Goal: Find specific page/section: Locate a particular part of the current website

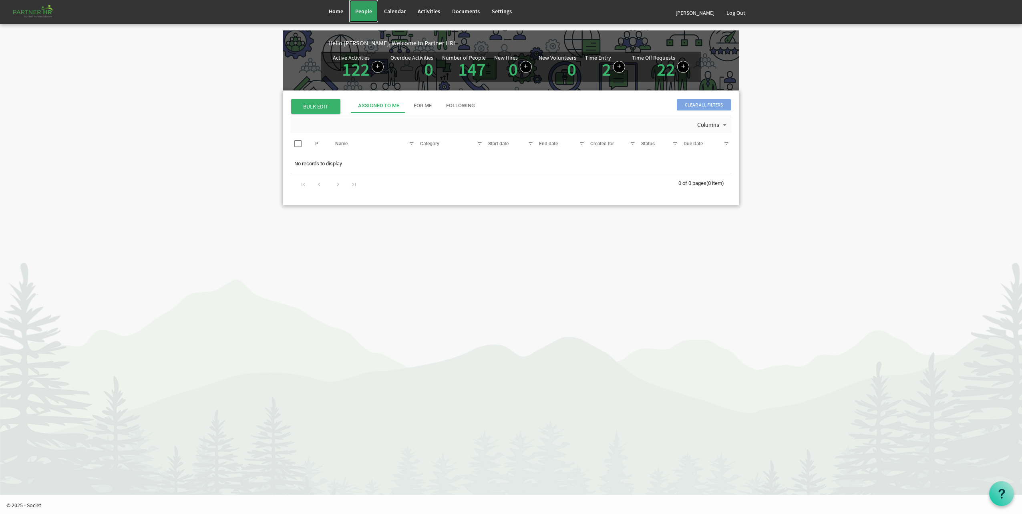
click at [358, 17] on link "People" at bounding box center [363, 11] width 29 height 22
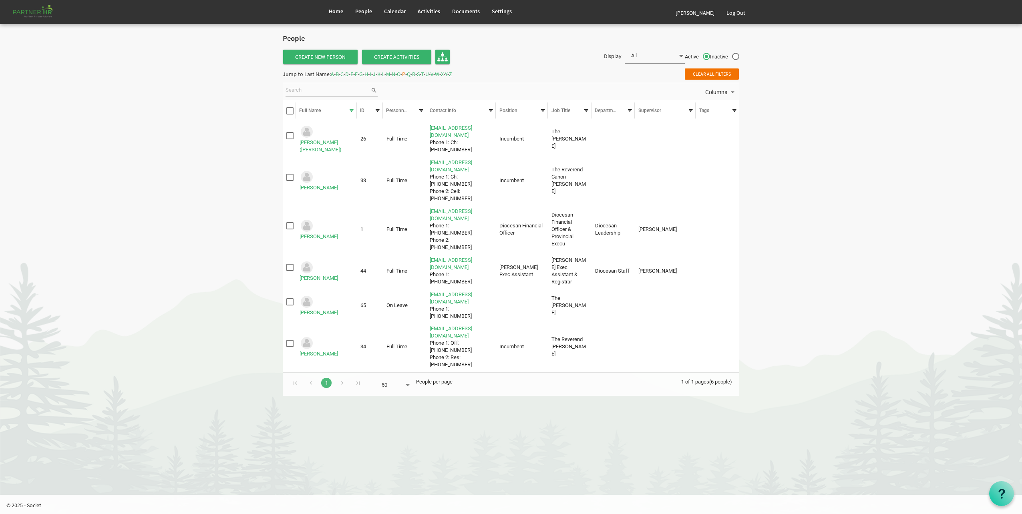
click at [349, 76] on span "D" at bounding box center [347, 73] width 4 height 7
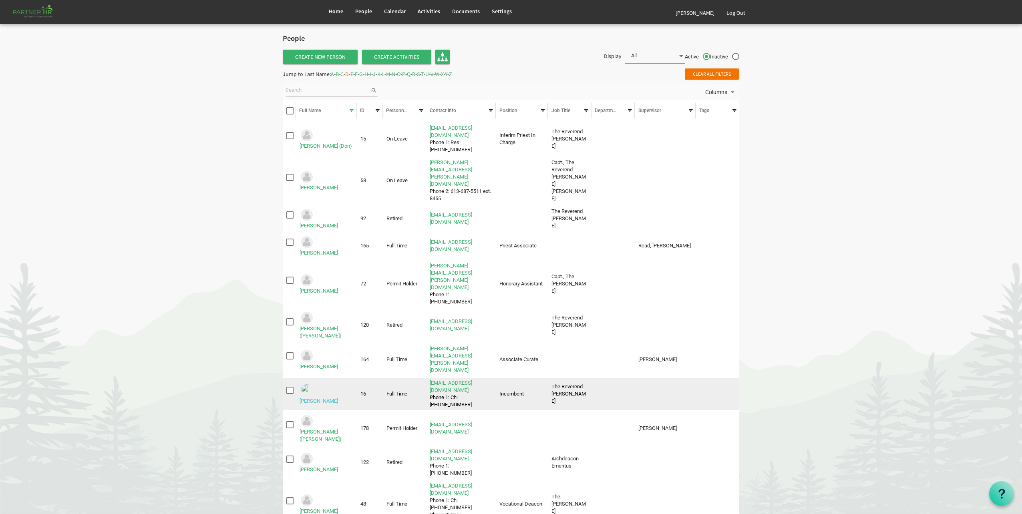
click at [334, 398] on link "Dillabough, Lynn" at bounding box center [319, 401] width 38 height 6
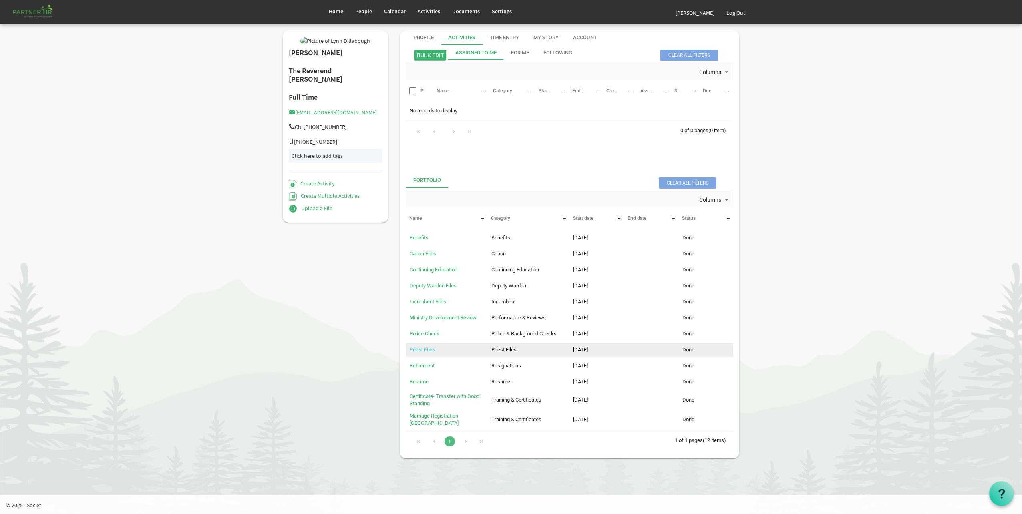
click at [427, 348] on link "Priest Files" at bounding box center [422, 350] width 25 height 6
click at [425, 302] on link "Incumbent Files" at bounding box center [428, 302] width 36 height 6
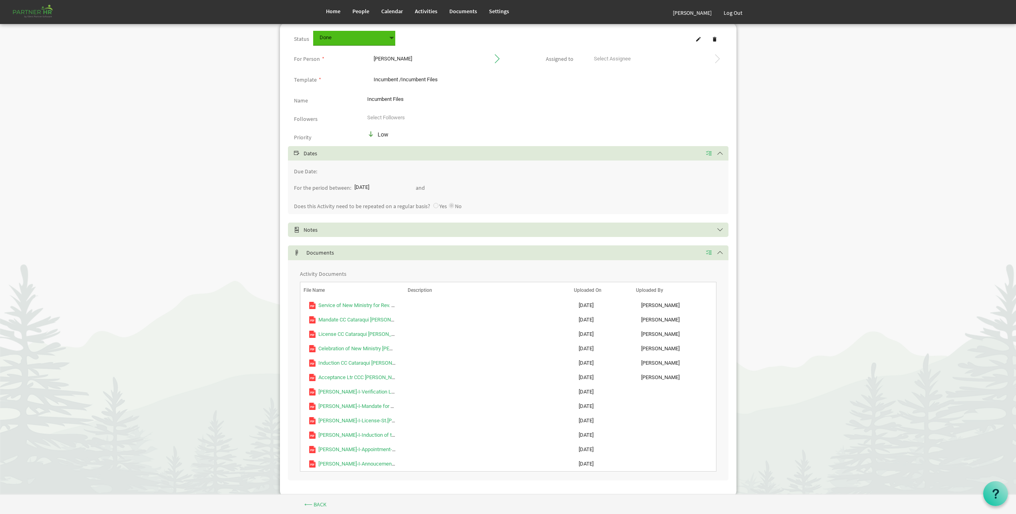
scroll to position [44, 0]
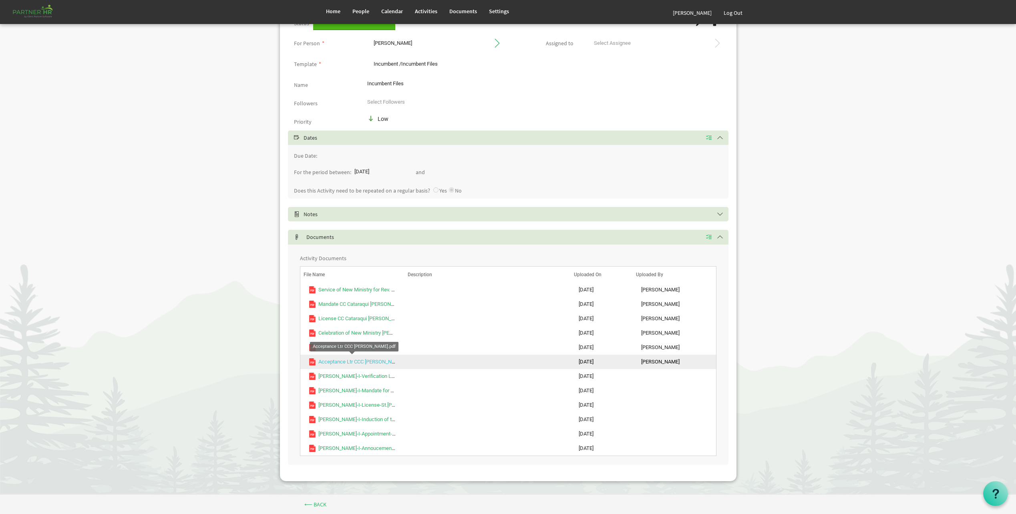
click at [366, 361] on link "Acceptance Ltr CCC [PERSON_NAME].pdf" at bounding box center [365, 362] width 94 height 6
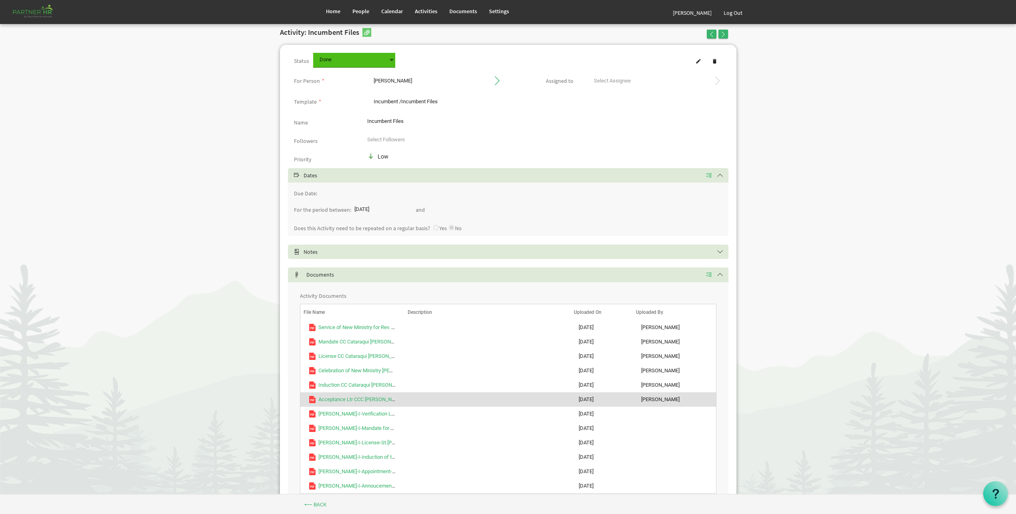
scroll to position [0, 0]
